Goal: Browse casually: Explore the website without a specific task or goal

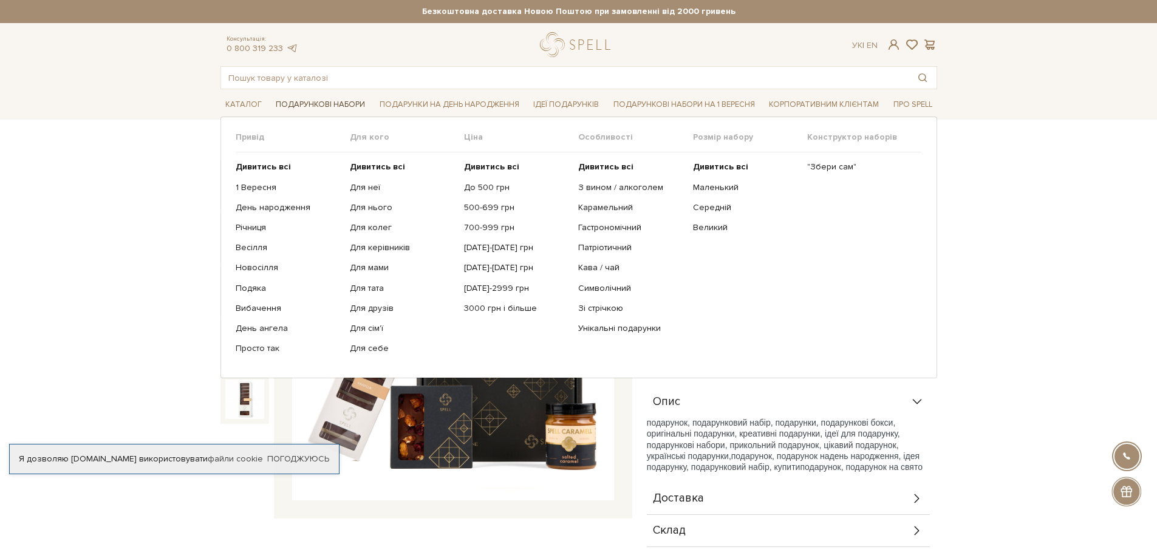
click at [330, 102] on link "Подарункові набори" at bounding box center [320, 104] width 99 height 19
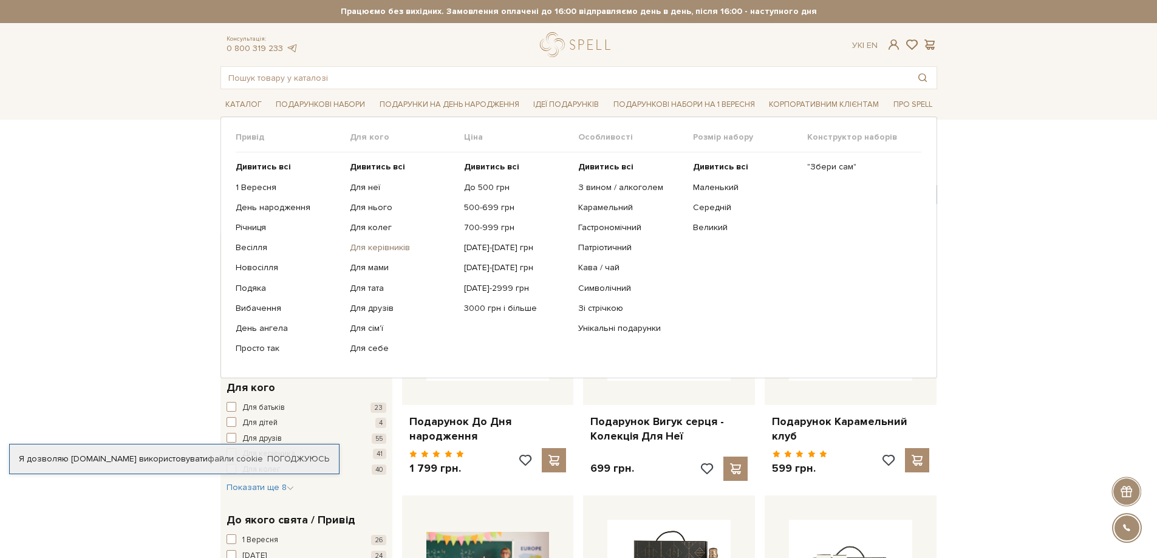
click at [390, 247] on link "Для керівників" at bounding box center [402, 247] width 105 height 11
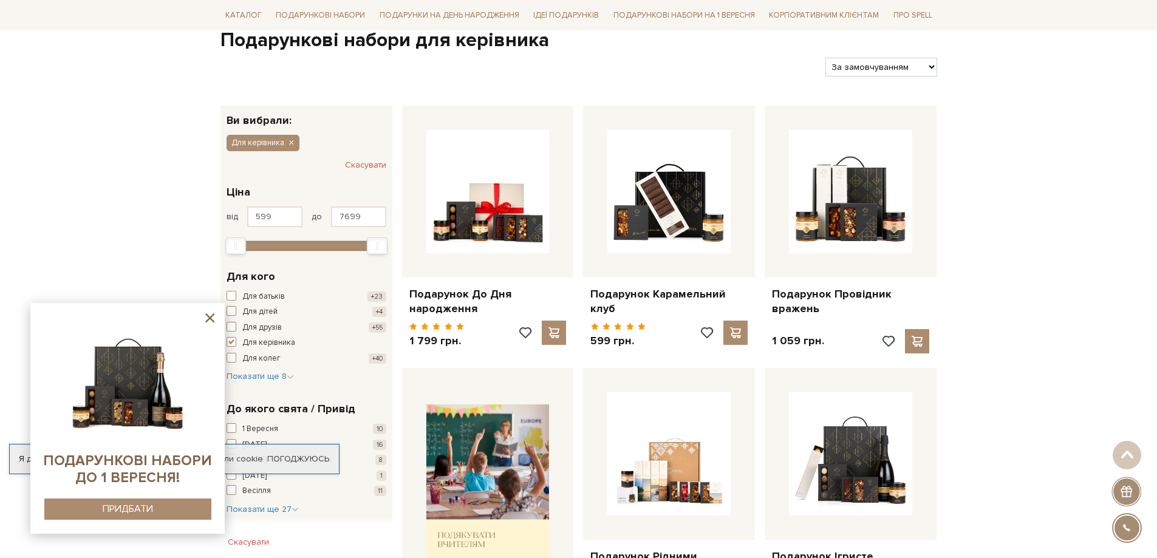
scroll to position [121, 0]
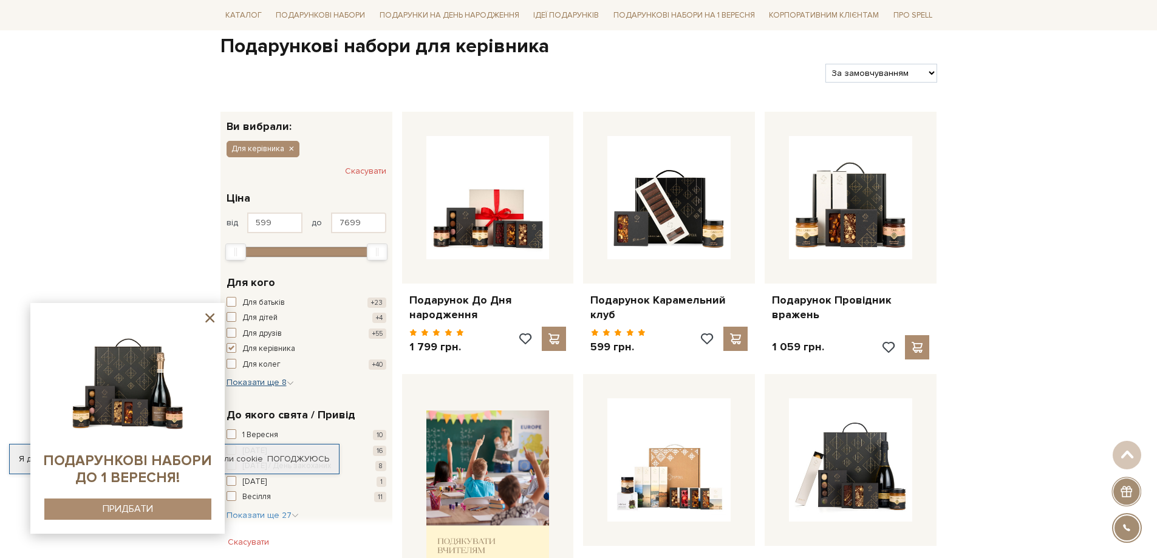
click at [257, 383] on span "Показати ще 8" at bounding box center [260, 382] width 67 height 10
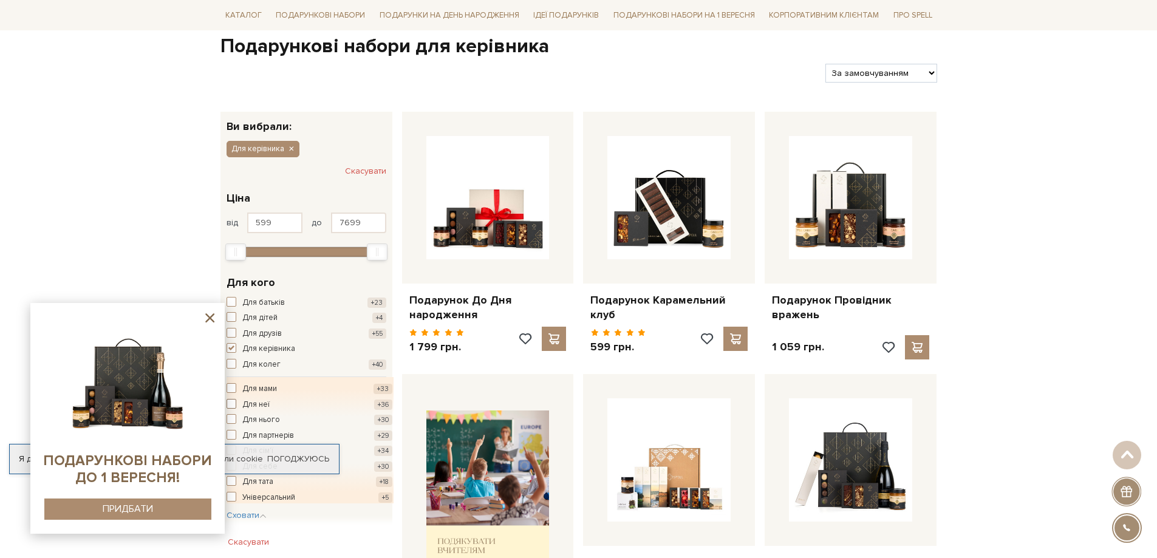
click at [234, 405] on span "button" at bounding box center [232, 404] width 10 height 10
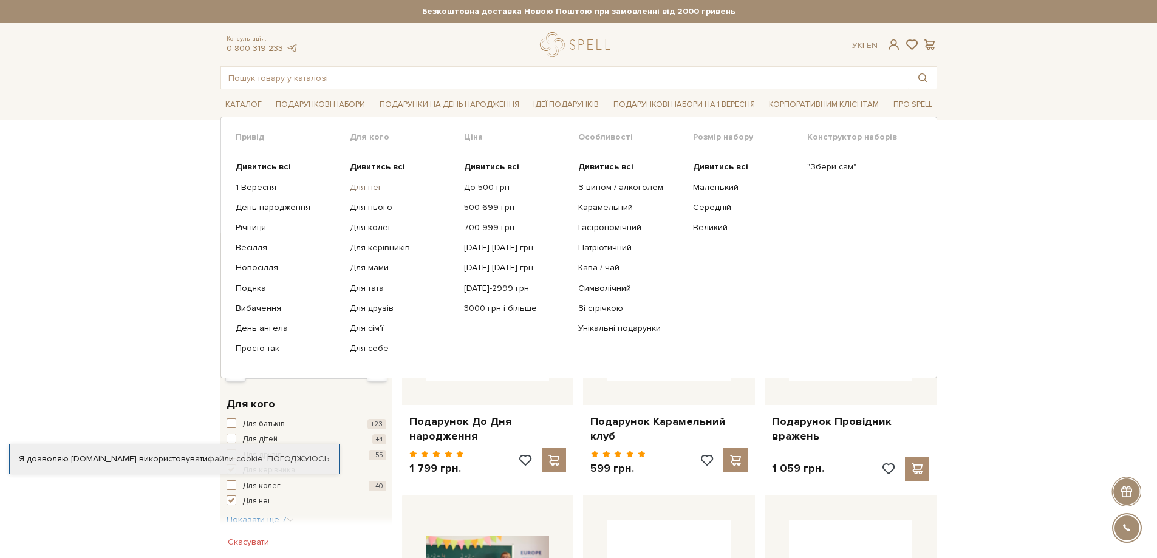
click at [363, 185] on link "Для неї" at bounding box center [402, 187] width 105 height 11
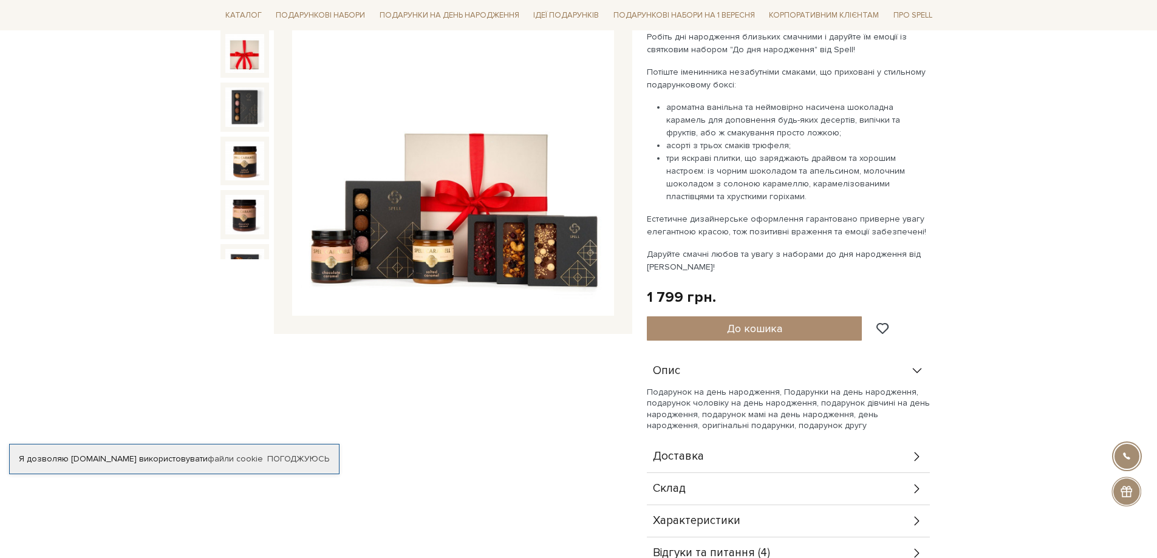
scroll to position [182, 0]
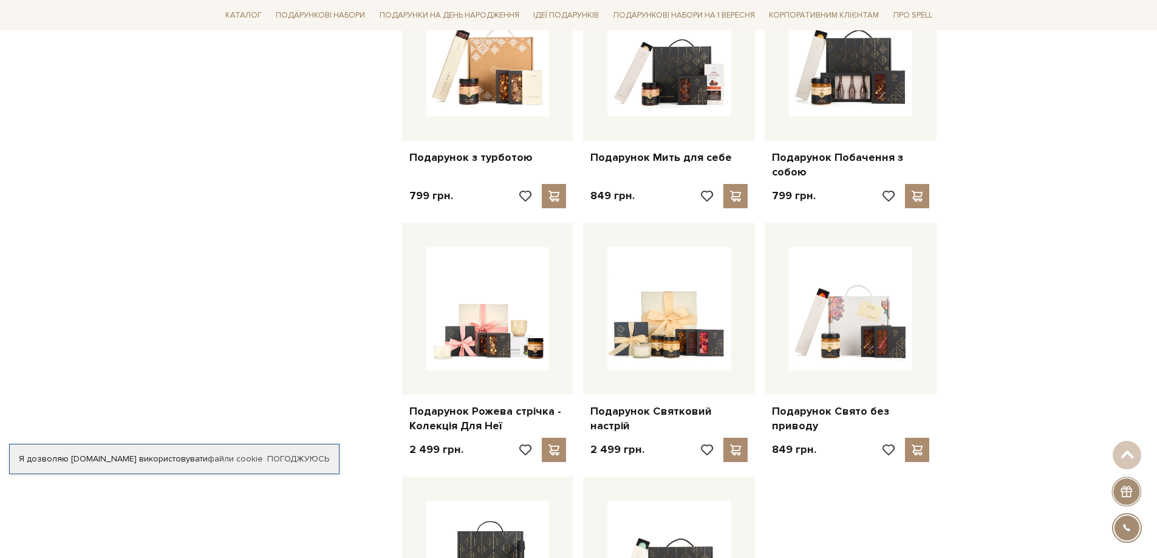
scroll to position [1336, 0]
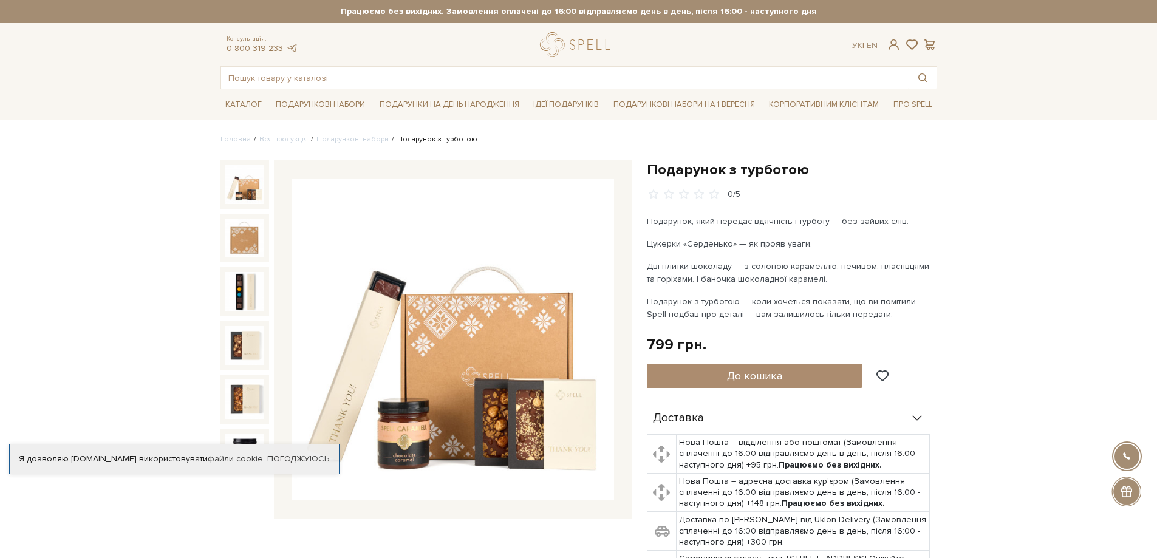
click at [470, 400] on img at bounding box center [453, 340] width 322 height 322
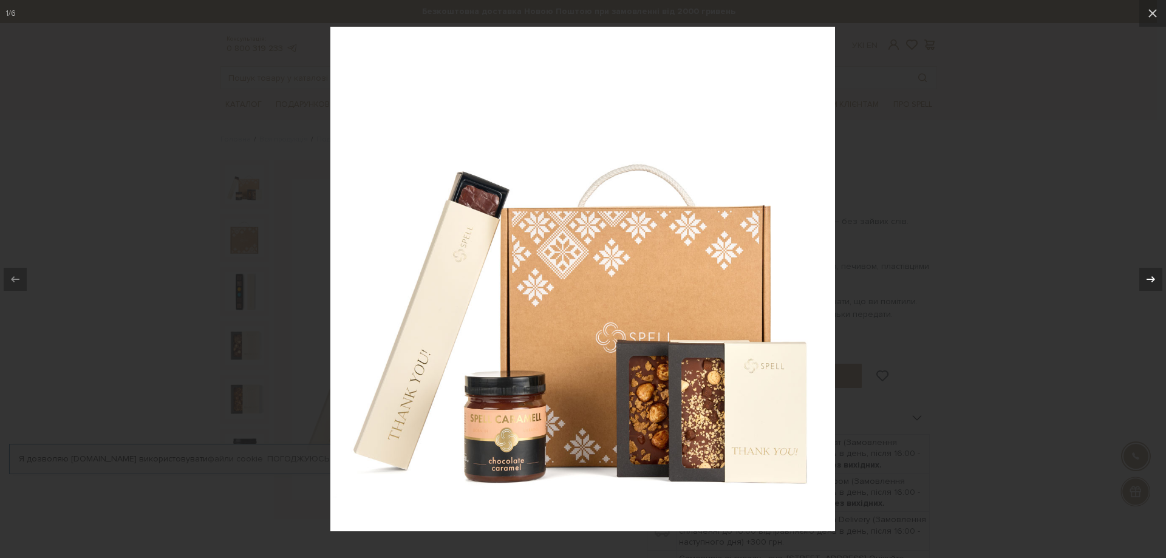
click at [1157, 277] on icon at bounding box center [1151, 279] width 15 height 15
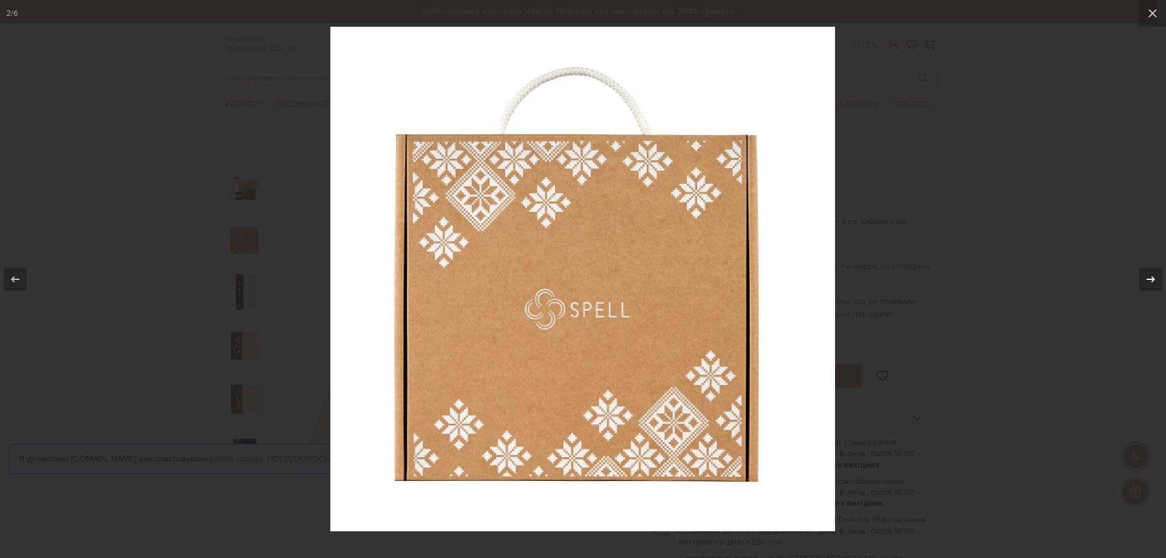
click at [1157, 277] on icon at bounding box center [1151, 279] width 15 height 15
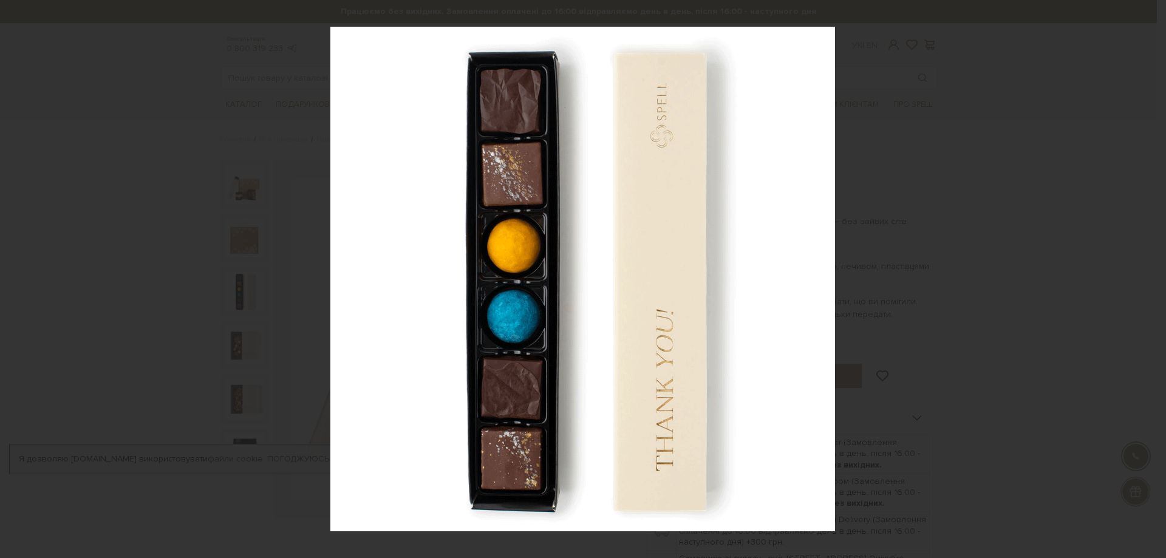
click at [1157, 277] on div "3 / 6" at bounding box center [583, 279] width 1166 height 558
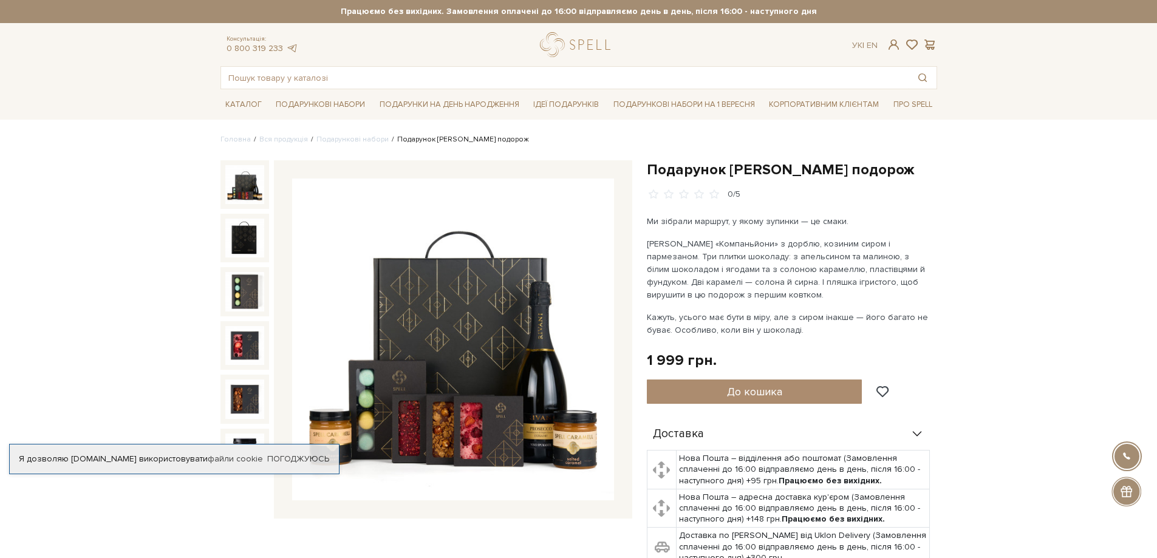
click at [546, 418] on img at bounding box center [453, 340] width 322 height 322
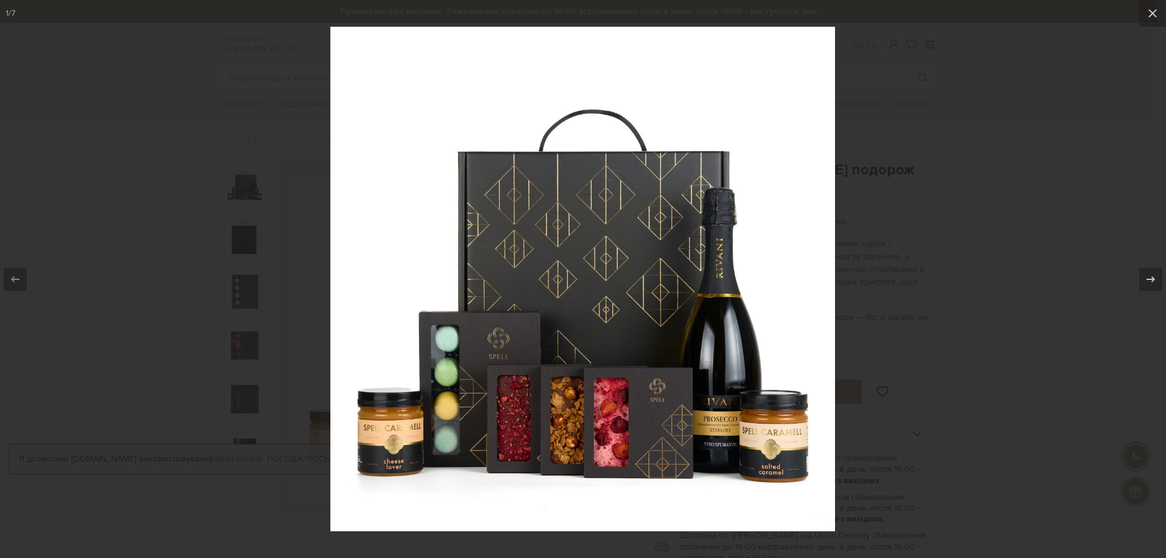
click at [1017, 109] on div at bounding box center [583, 279] width 1166 height 558
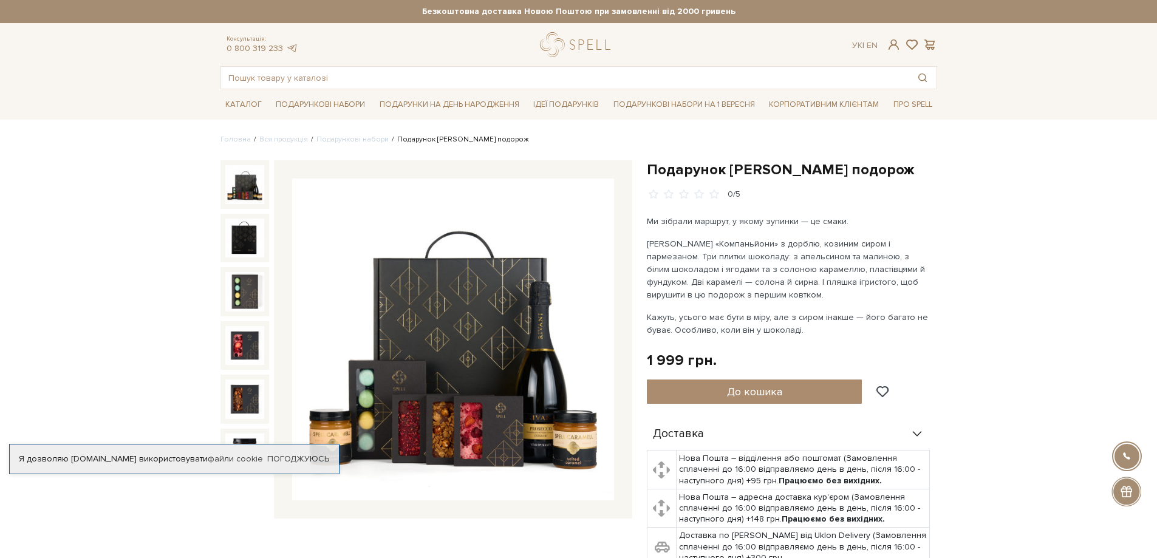
click at [378, 389] on img at bounding box center [453, 340] width 322 height 322
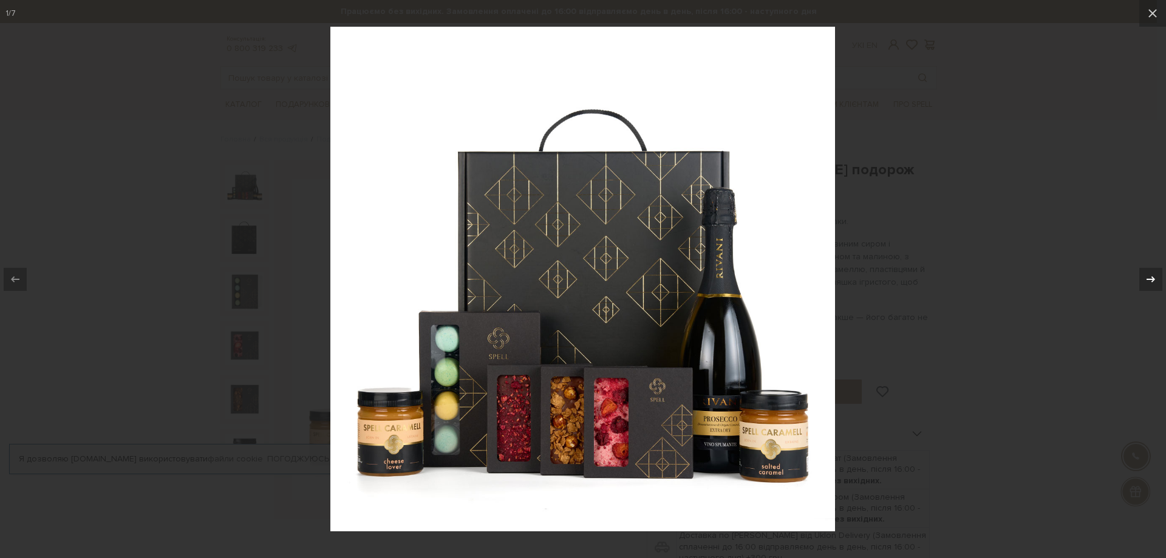
click at [1150, 275] on icon at bounding box center [1151, 279] width 15 height 15
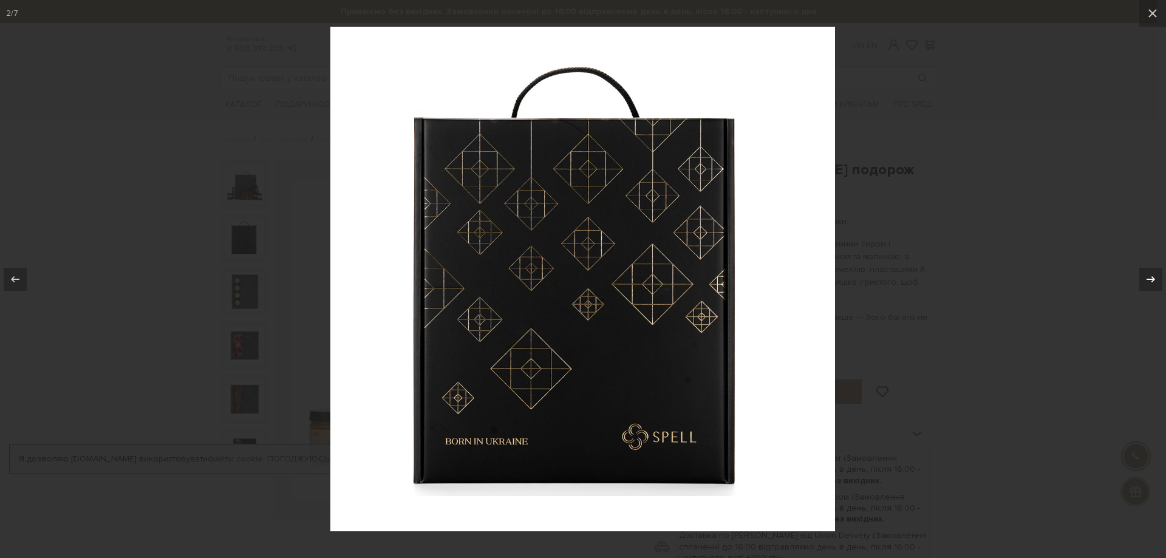
click at [1150, 275] on icon at bounding box center [1151, 279] width 15 height 15
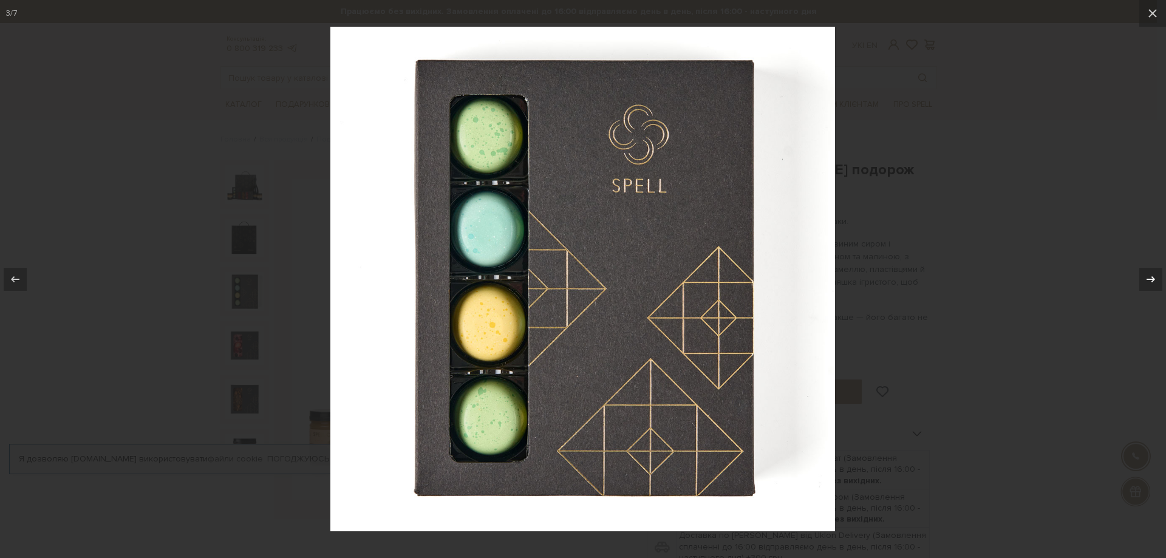
click at [1149, 275] on icon at bounding box center [1151, 279] width 15 height 15
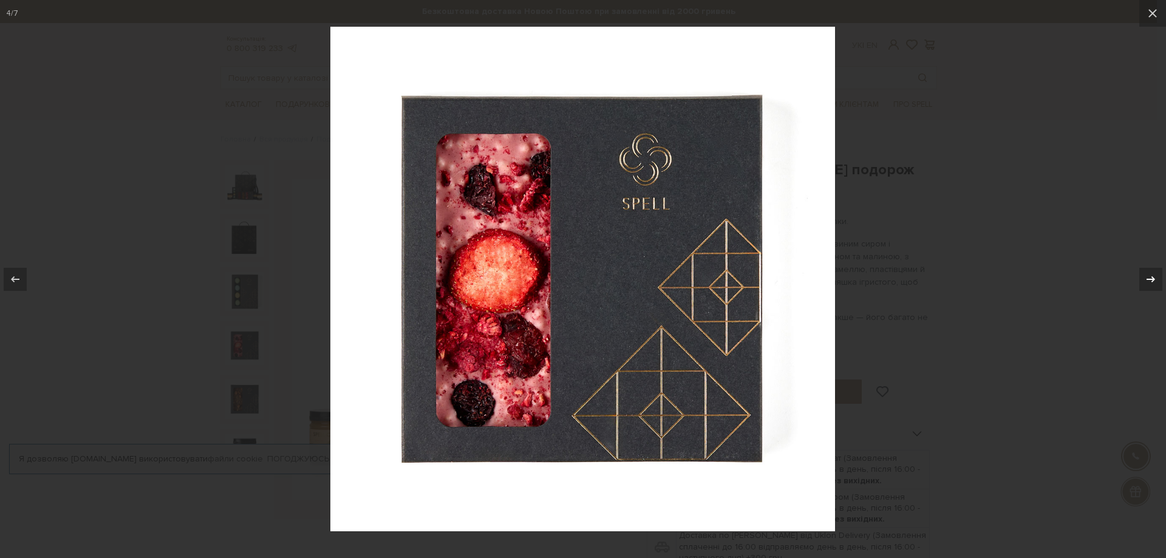
click at [1149, 275] on icon at bounding box center [1151, 279] width 15 height 15
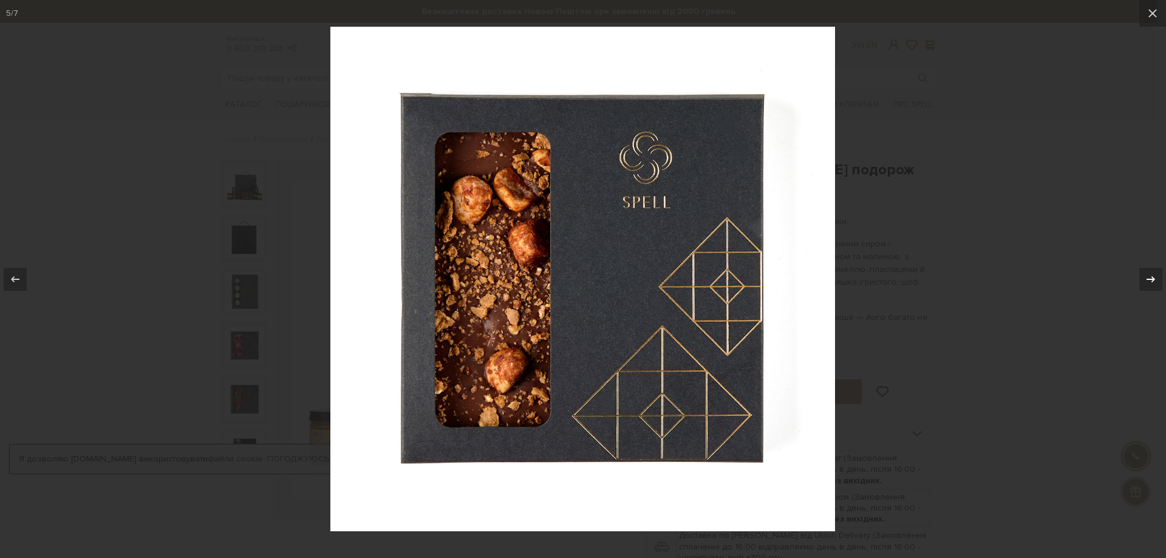
click at [1149, 275] on icon at bounding box center [1151, 279] width 15 height 15
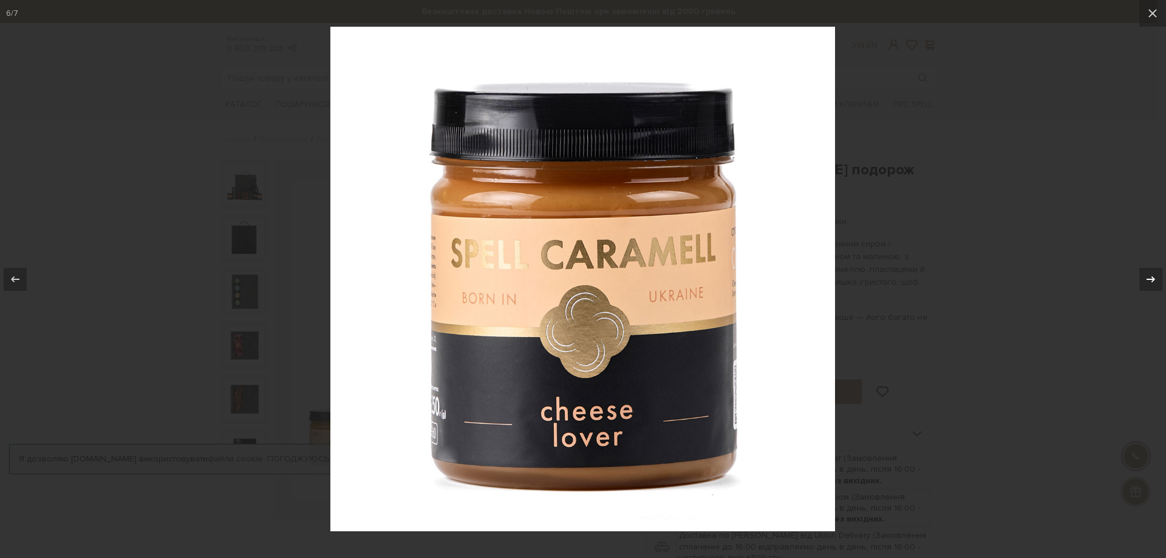
click at [1149, 275] on icon at bounding box center [1151, 279] width 15 height 15
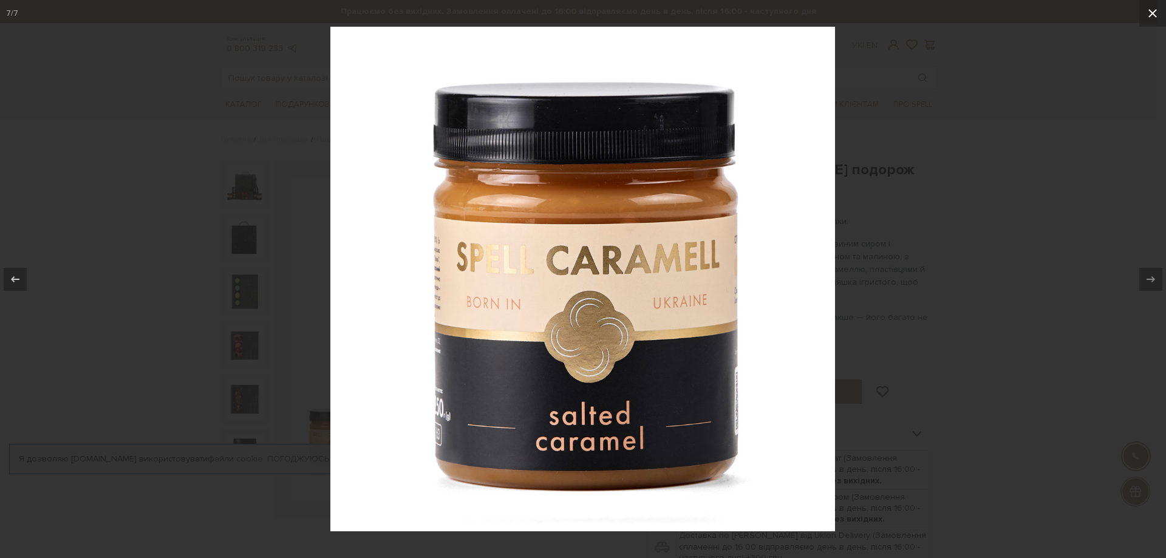
click at [1155, 13] on icon at bounding box center [1153, 13] width 15 height 15
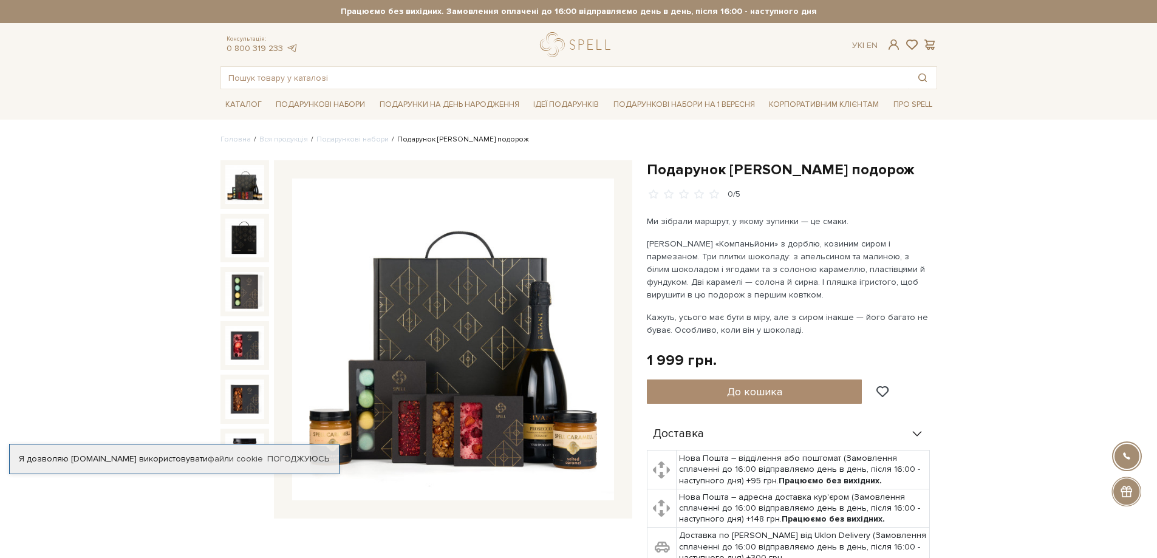
scroll to position [78, 0]
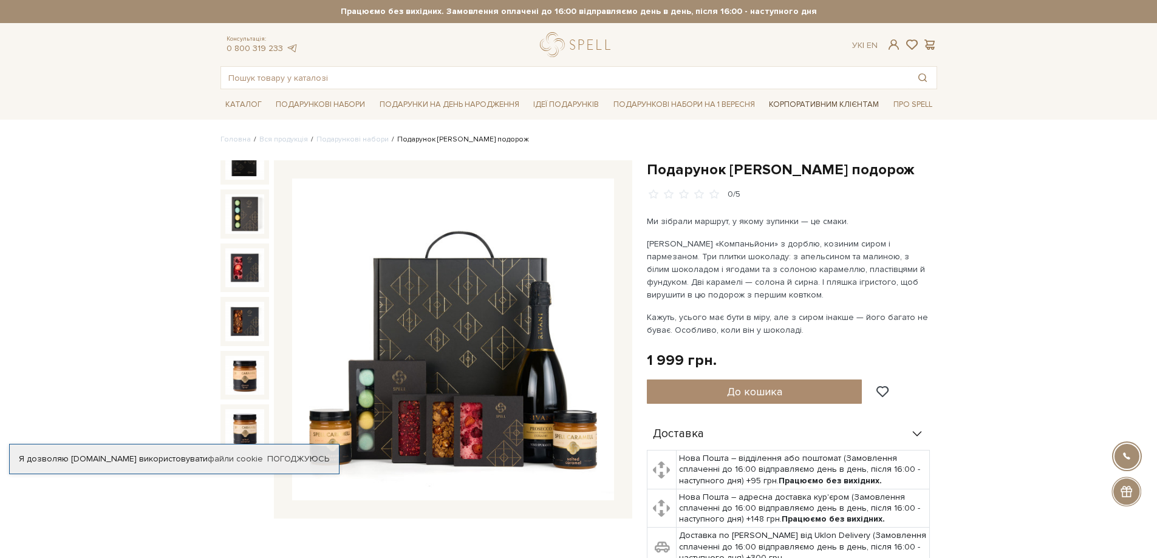
click at [834, 104] on link "Корпоративним клієнтам" at bounding box center [824, 104] width 120 height 21
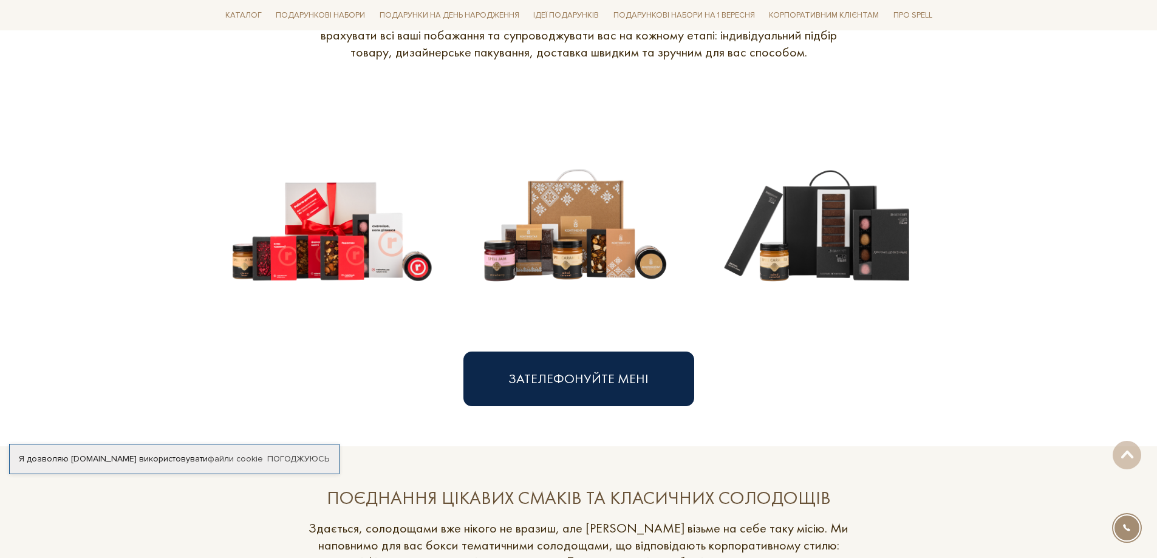
scroll to position [547, 0]
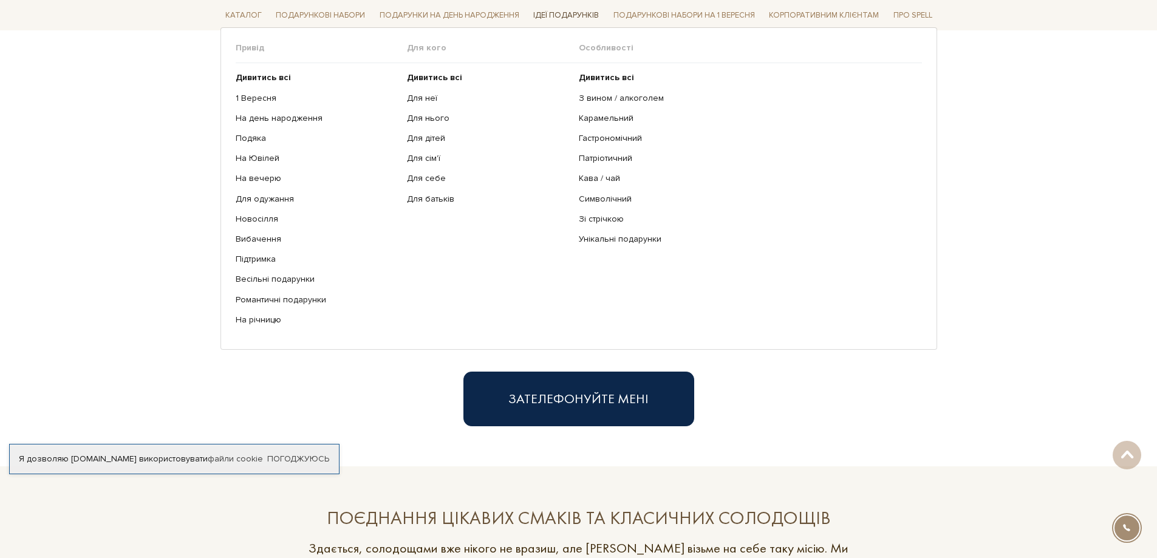
click at [564, 10] on link "Ідеї подарунків" at bounding box center [565, 15] width 75 height 19
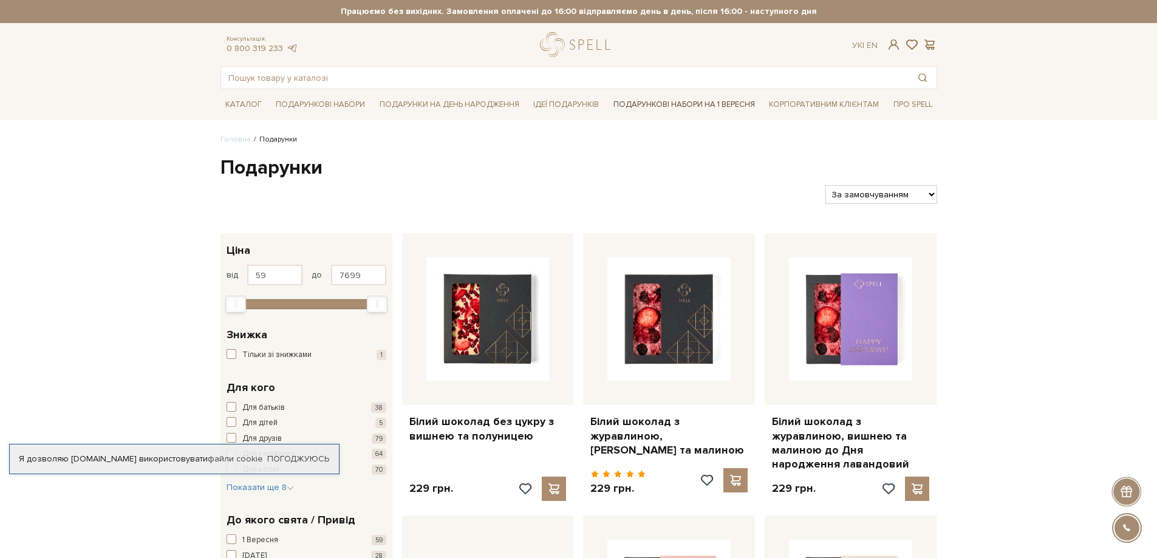
click at [672, 100] on link "Подарункові набори на 1 Вересня" at bounding box center [684, 104] width 151 height 21
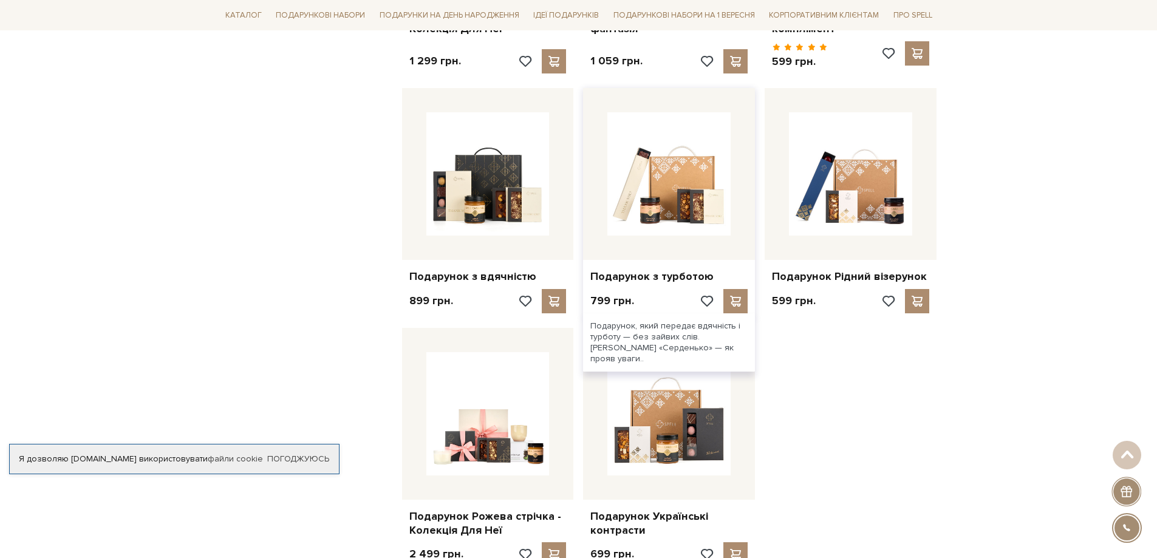
scroll to position [1397, 0]
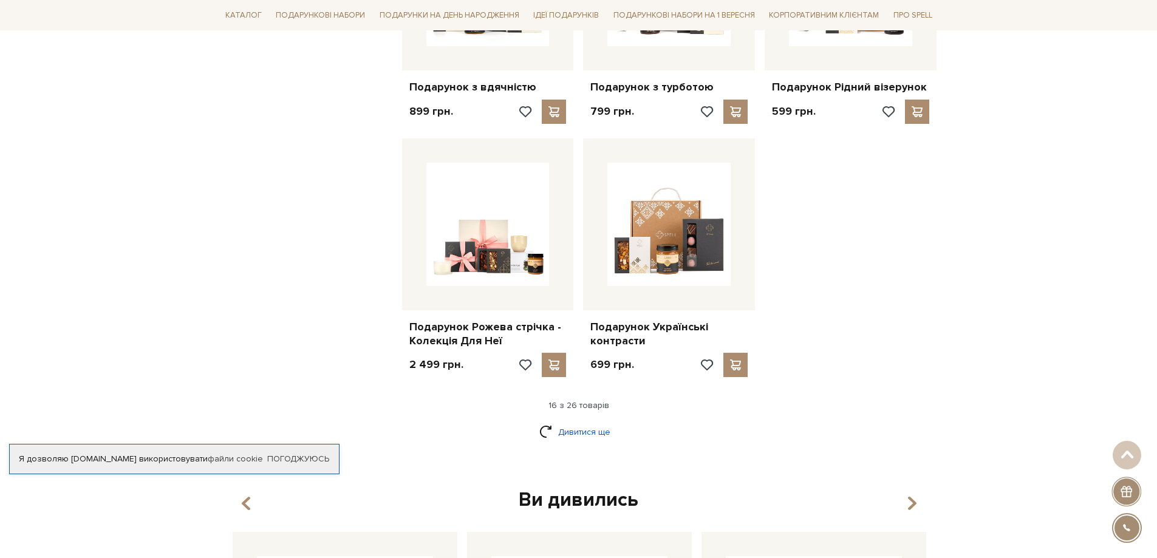
click at [598, 423] on link "Дивитися ще" at bounding box center [578, 432] width 79 height 21
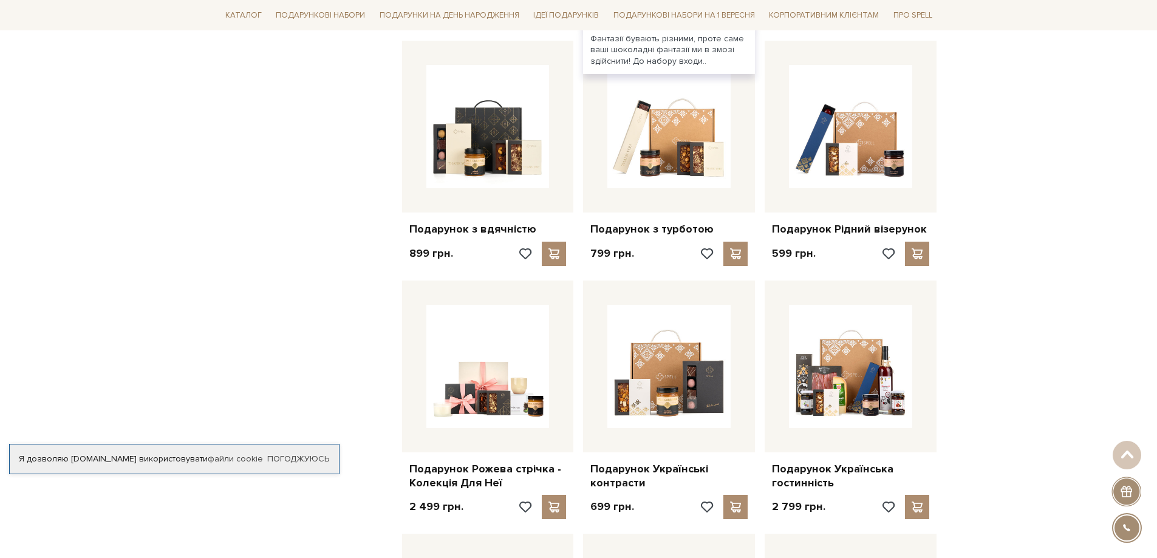
scroll to position [1093, 0]
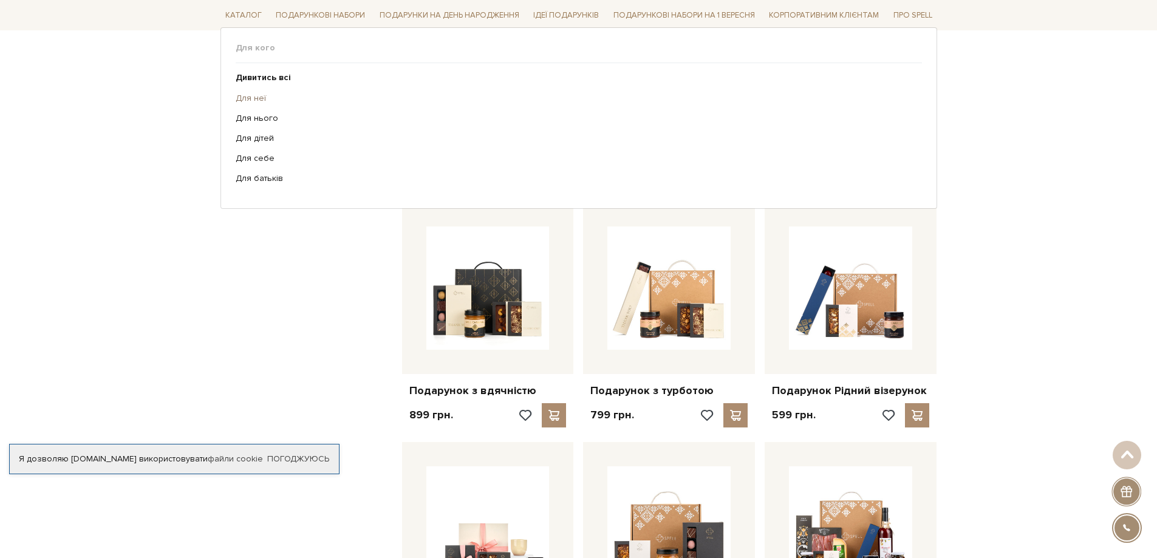
click at [250, 95] on link "Для неї" at bounding box center [574, 97] width 677 height 11
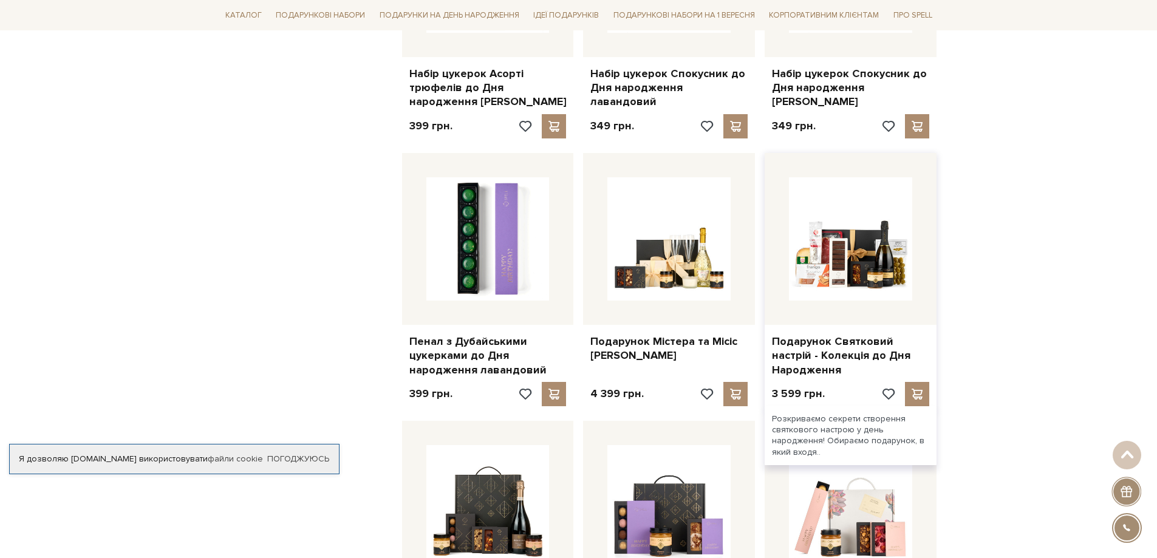
scroll to position [1093, 0]
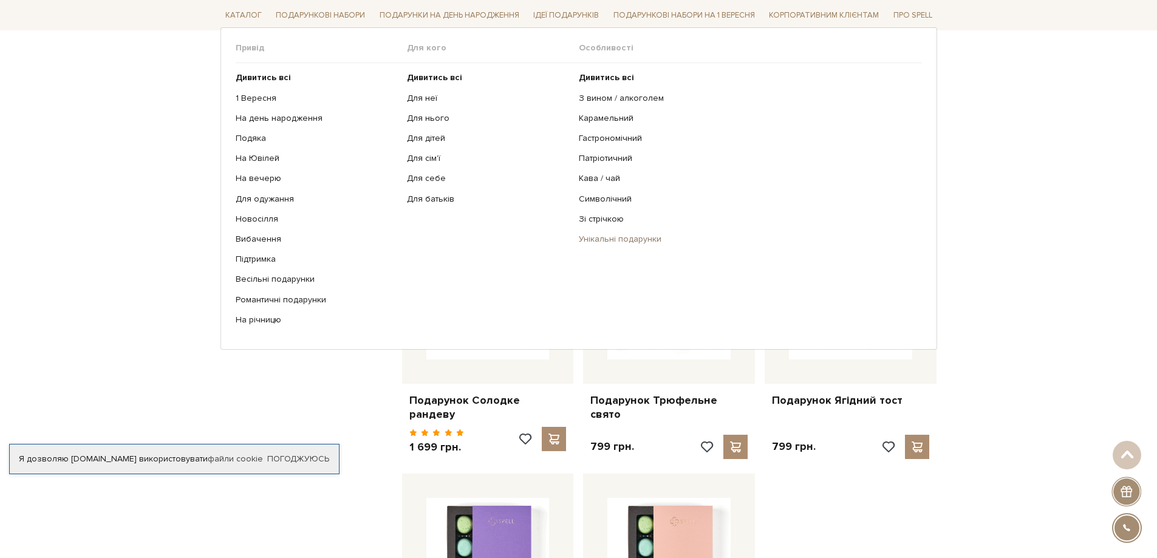
click at [598, 238] on link "Унікальні подарунки" at bounding box center [746, 239] width 334 height 11
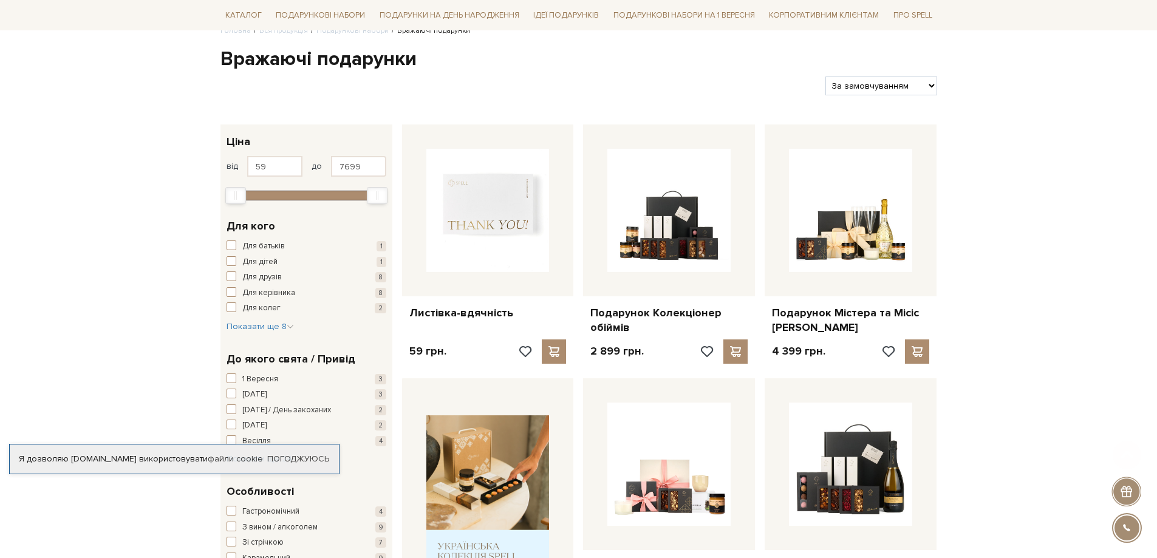
scroll to position [243, 0]
